Goal: Information Seeking & Learning: Check status

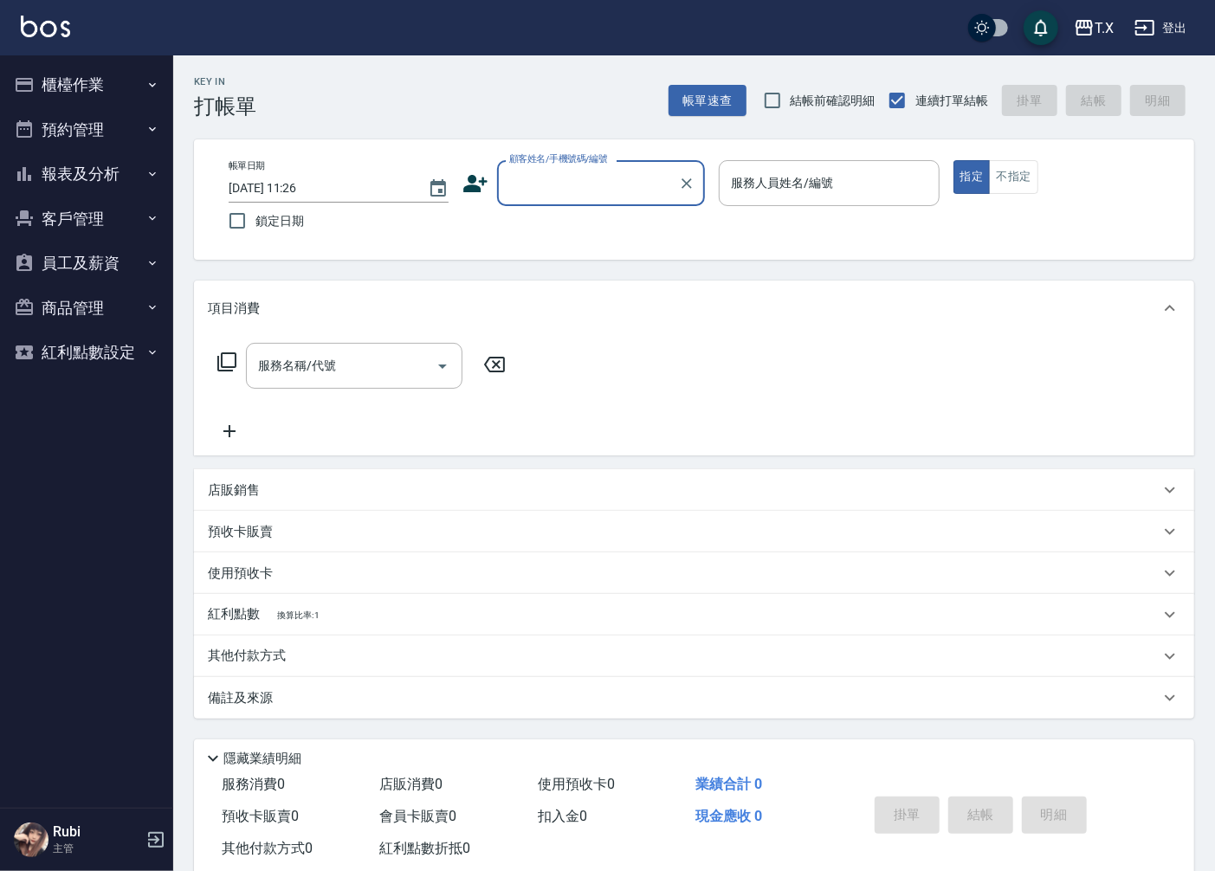
click at [130, 162] on button "報表及分析" at bounding box center [86, 174] width 159 height 45
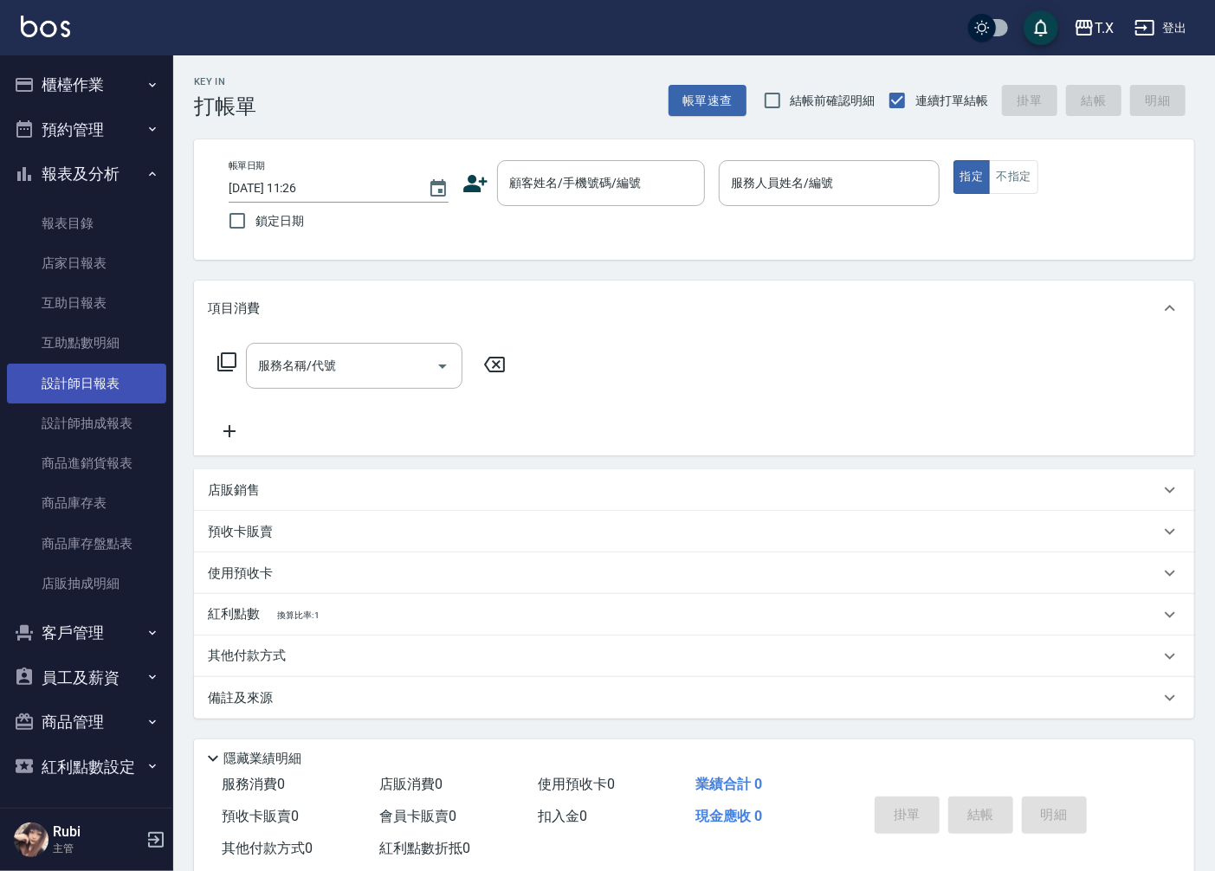
click at [91, 384] on link "設計師日報表" at bounding box center [86, 384] width 159 height 40
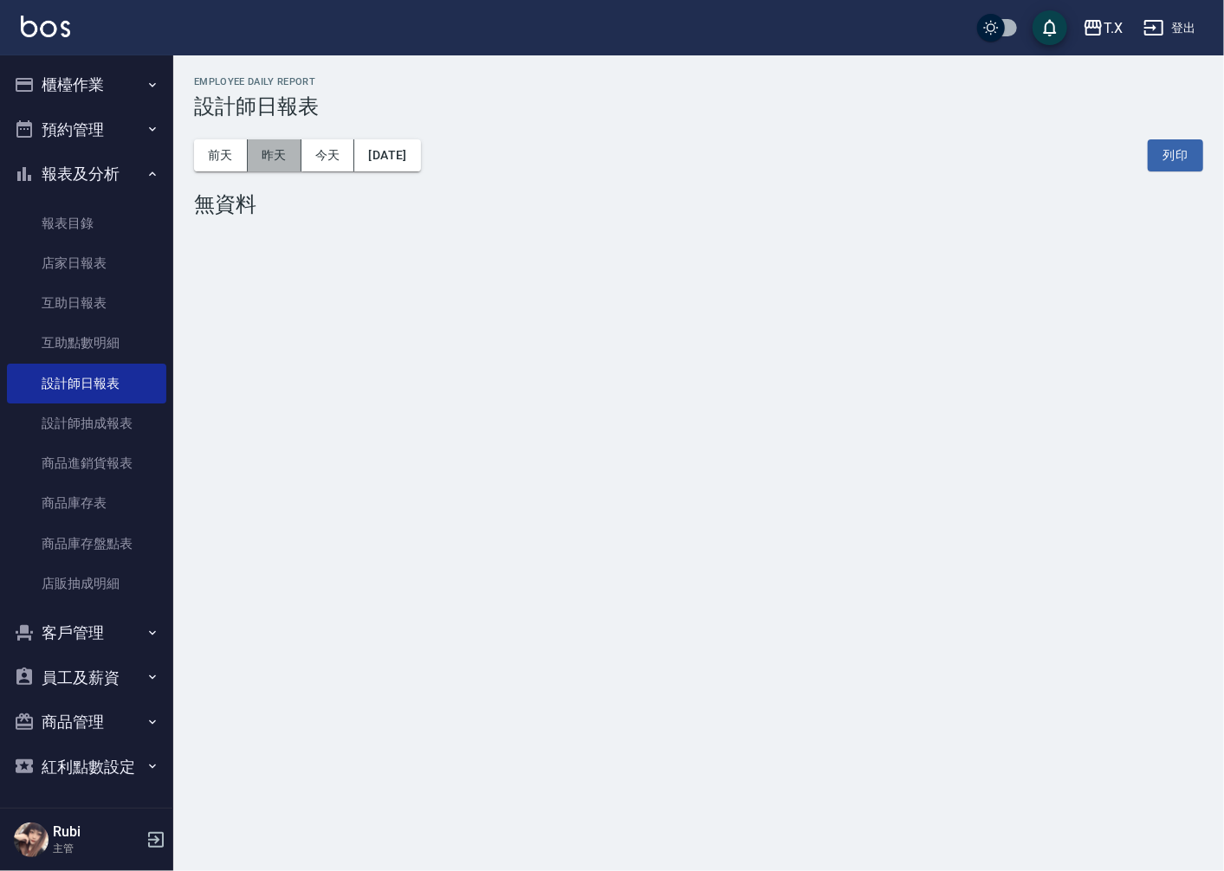
click at [274, 142] on button "昨天" at bounding box center [275, 155] width 54 height 32
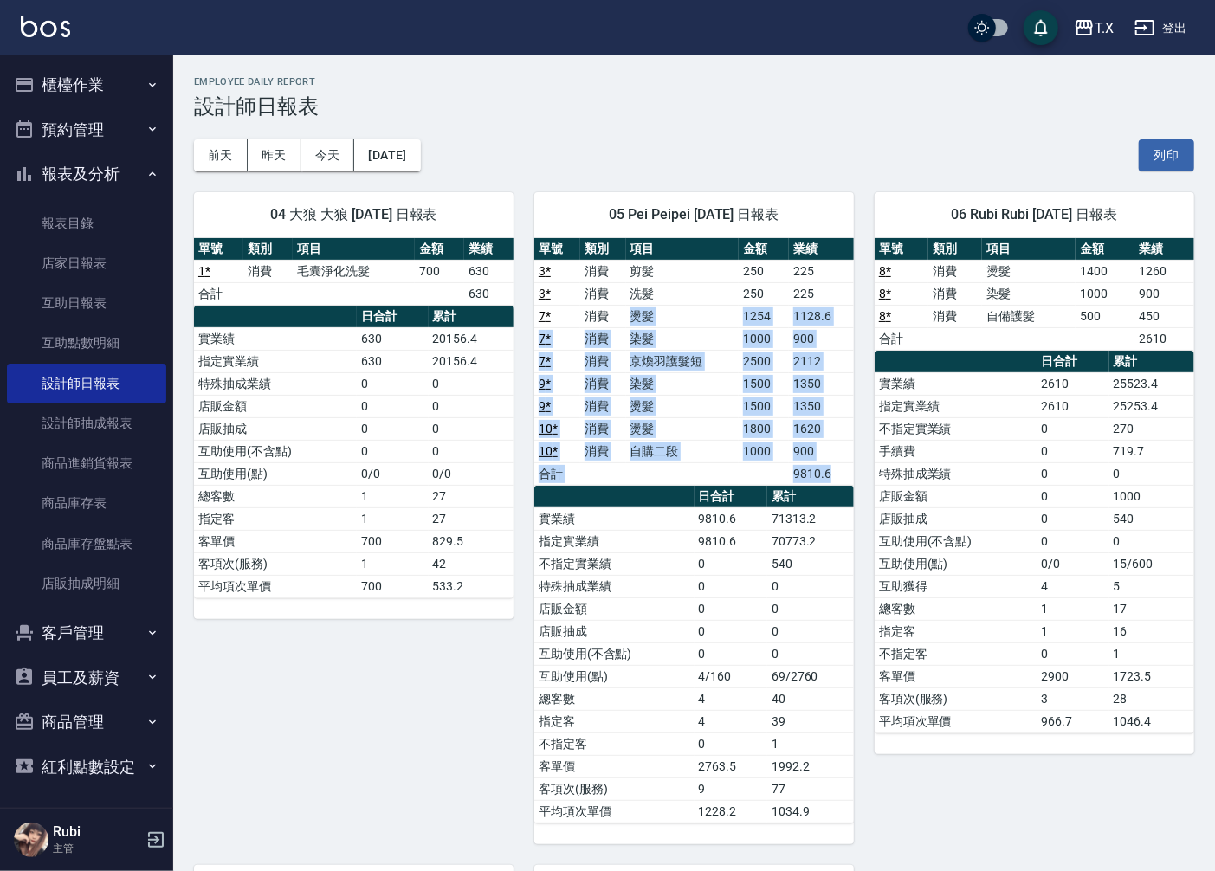
drag, startPoint x: 635, startPoint y: 319, endPoint x: 664, endPoint y: 626, distance: 308.8
click at [660, 533] on div "單號 類別 項目 金額 業績 3 * 消費 剪髮 250 225 3 * 消費 洗髮 250 225 7 * 消費 燙髮 1254 1128.6 7 * 消費…" at bounding box center [694, 531] width 320 height 586
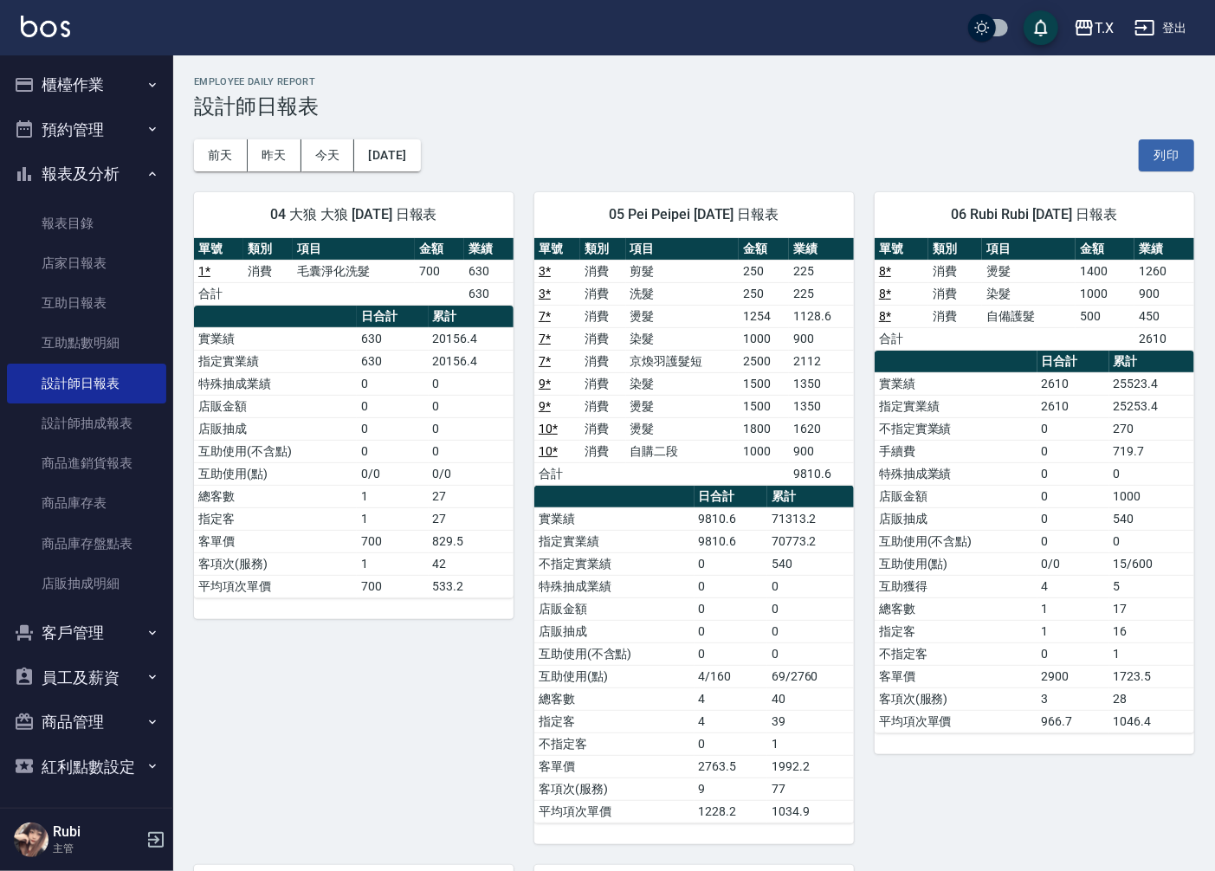
click at [678, 661] on td "互助使用(不含點)" at bounding box center [614, 654] width 160 height 23
drag, startPoint x: 663, startPoint y: 618, endPoint x: 627, endPoint y: 472, distance: 149.8
click at [643, 548] on tbody "實業績 9810.6 71313.2 指定實業績 9810.6 70773.2 不指定實業績 0 540 特殊抽成業績 0 0 店販金額 0 0 店販抽成 0…" at bounding box center [694, 665] width 320 height 315
drag, startPoint x: 627, startPoint y: 469, endPoint x: 652, endPoint y: 554, distance: 88.5
click at [646, 542] on div "單號 類別 項目 金額 業績 3 * 消費 剪髮 250 225 3 * 消費 洗髮 250 225 7 * 消費 燙髮 1254 1128.6 7 * 消費…" at bounding box center [694, 531] width 320 height 586
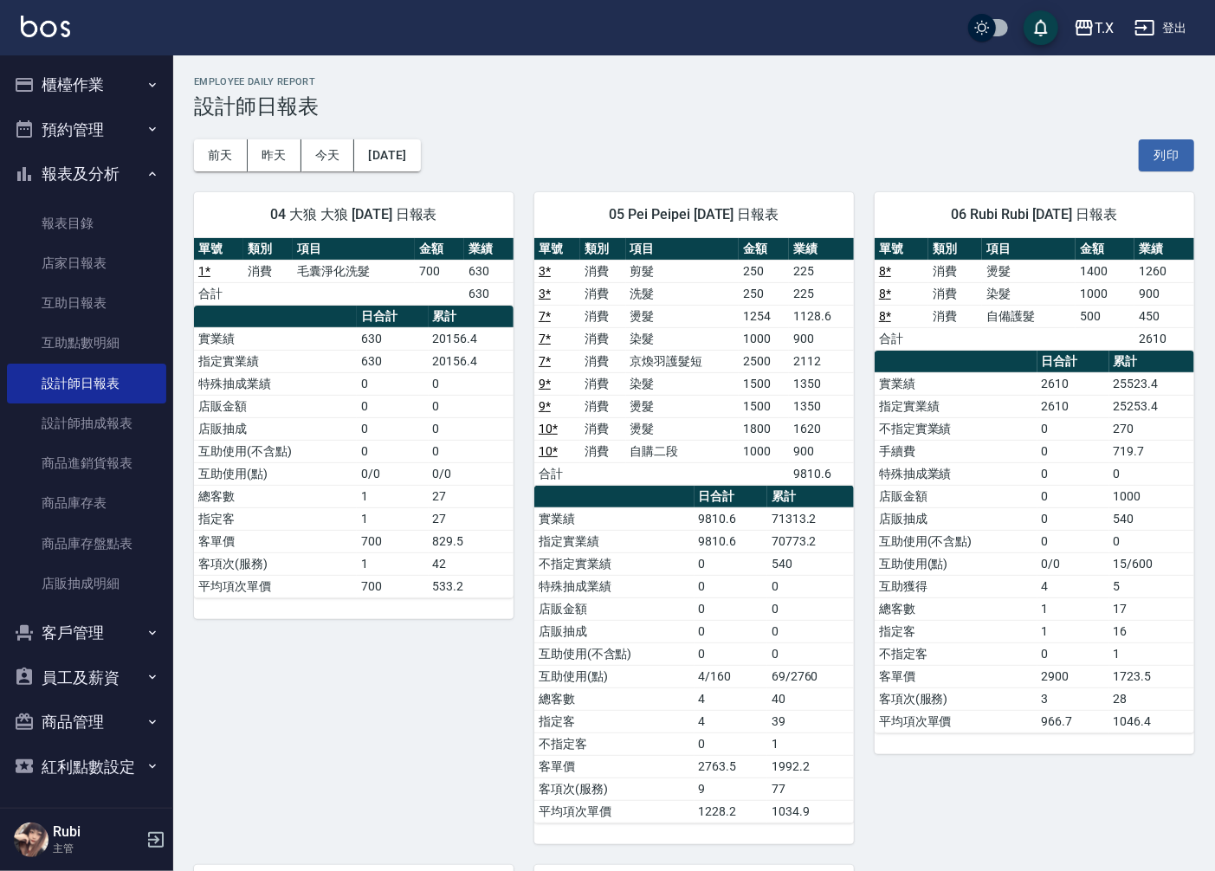
click at [677, 639] on td "店販抽成" at bounding box center [614, 631] width 160 height 23
click at [459, 437] on td "0" at bounding box center [471, 429] width 85 height 23
